Goal: Task Accomplishment & Management: Manage account settings

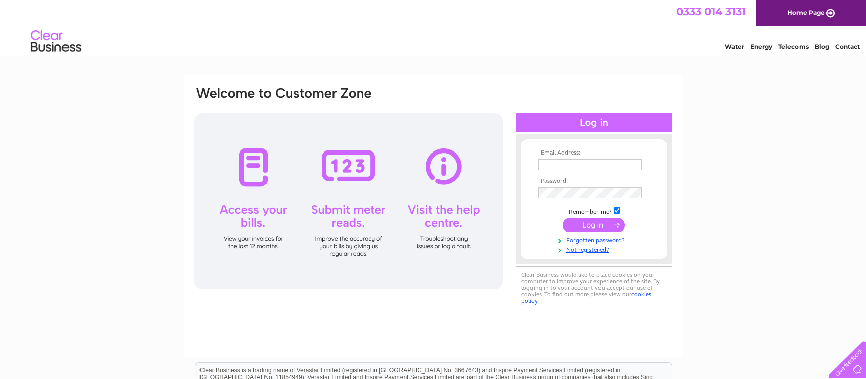
type input "enquiries@thomashannah.co.uk"
click at [579, 220] on input "submit" at bounding box center [594, 225] width 62 height 14
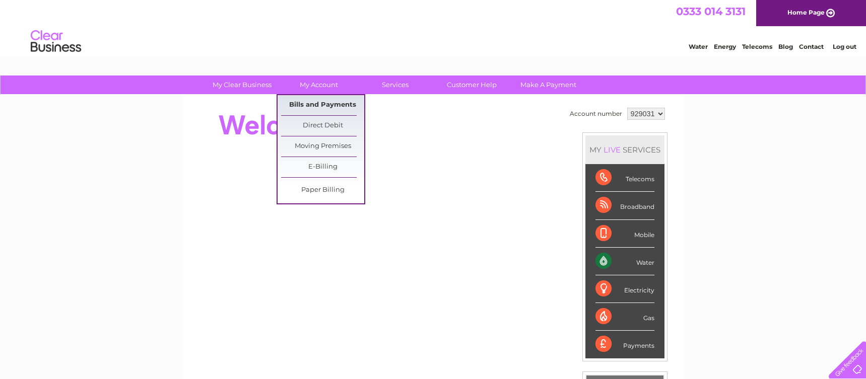
click at [316, 103] on link "Bills and Payments" at bounding box center [322, 105] width 83 height 20
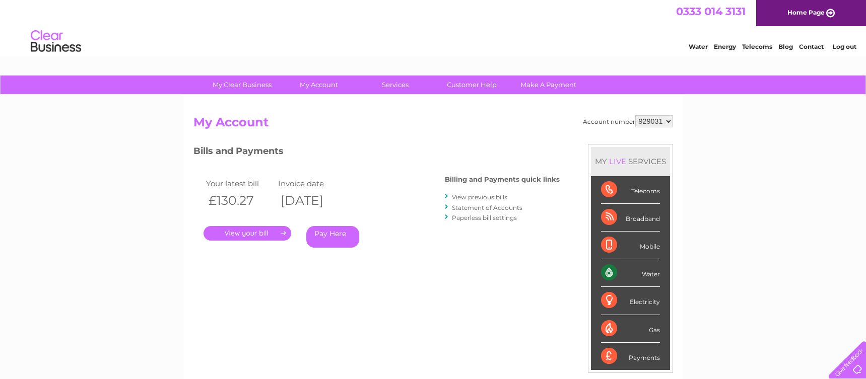
click at [245, 231] on link "." at bounding box center [247, 233] width 88 height 15
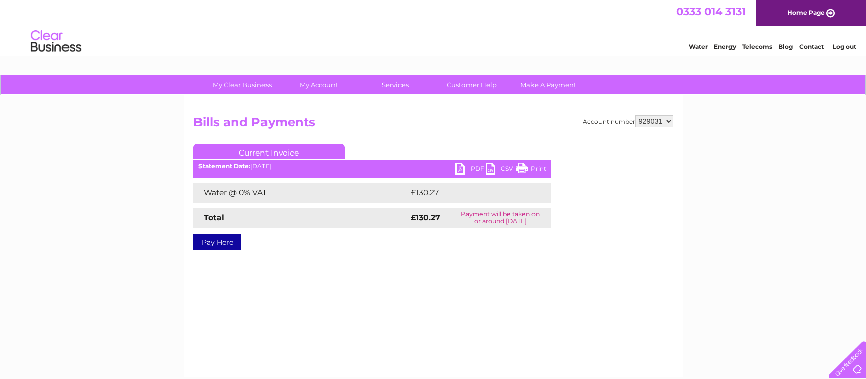
click at [473, 167] on link "PDF" at bounding box center [470, 170] width 30 height 15
